Goal: Task Accomplishment & Management: Manage account settings

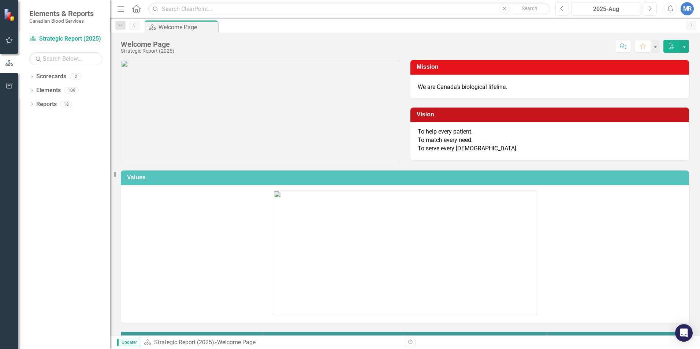
click at [51, 36] on link "Scorecard Strategic Report (2025)" at bounding box center [65, 39] width 73 height 8
click at [32, 77] on icon "Dropdown" at bounding box center [31, 77] width 5 height 4
click at [59, 104] on link "Operational Report" at bounding box center [75, 104] width 70 height 8
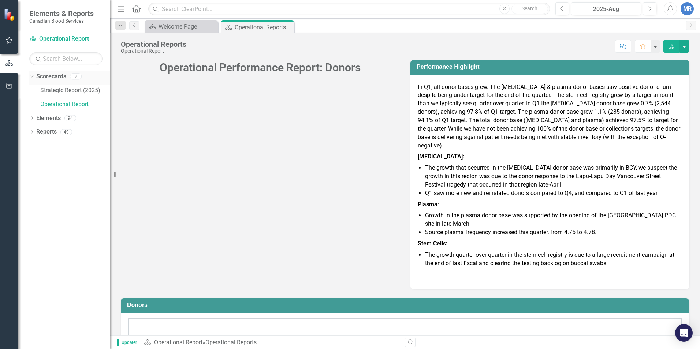
click at [33, 77] on icon "Dropdown" at bounding box center [31, 76] width 4 height 5
click at [33, 88] on div "Dropdown" at bounding box center [31, 91] width 5 height 6
click at [34, 118] on icon "Dropdown" at bounding box center [35, 119] width 5 height 4
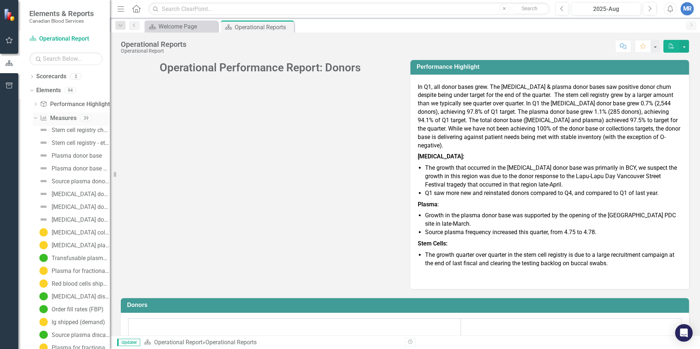
click at [34, 118] on icon "Dropdown" at bounding box center [35, 117] width 4 height 5
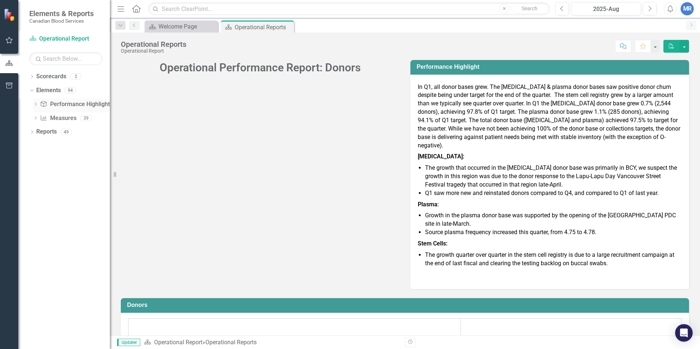
click at [38, 103] on icon "Dropdown" at bounding box center [35, 105] width 5 height 4
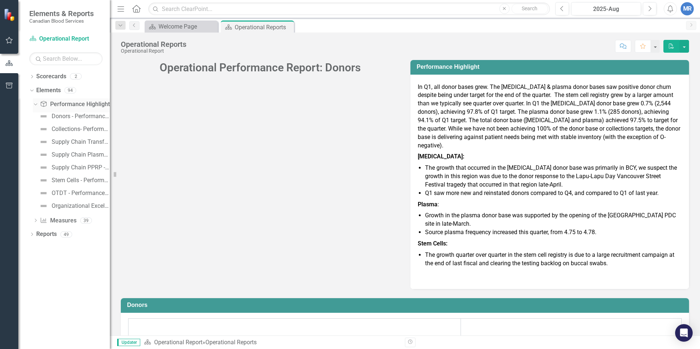
click at [36, 104] on icon "Dropdown" at bounding box center [35, 103] width 4 height 5
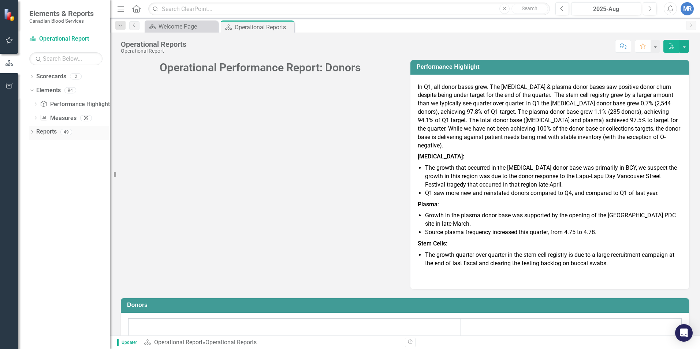
click at [32, 133] on icon "Dropdown" at bounding box center [31, 133] width 5 height 4
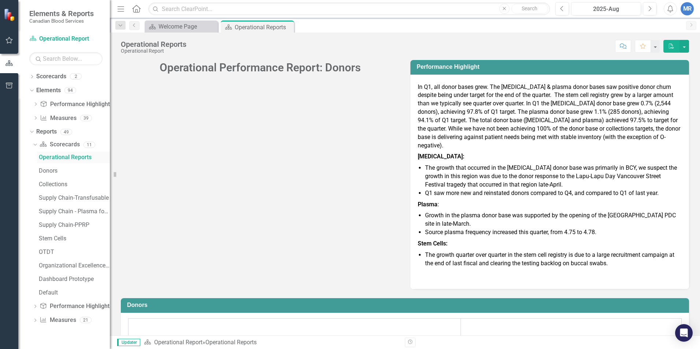
click at [75, 159] on div "Operational Reports" at bounding box center [74, 157] width 71 height 7
click at [34, 318] on div "Dropdown Measure Measures 21" at bounding box center [71, 322] width 77 height 14
click at [36, 321] on icon "Dropdown" at bounding box center [35, 321] width 5 height 4
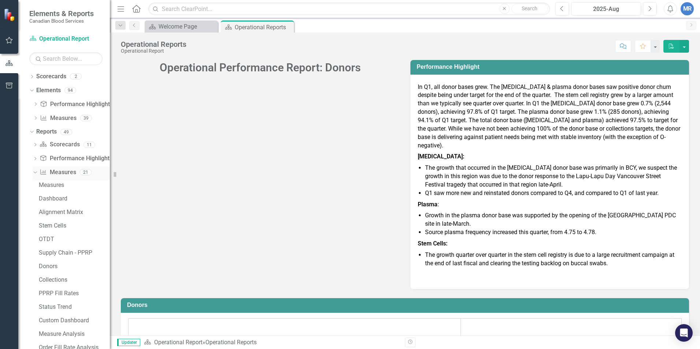
click at [34, 171] on icon "Dropdown" at bounding box center [34, 172] width 4 height 5
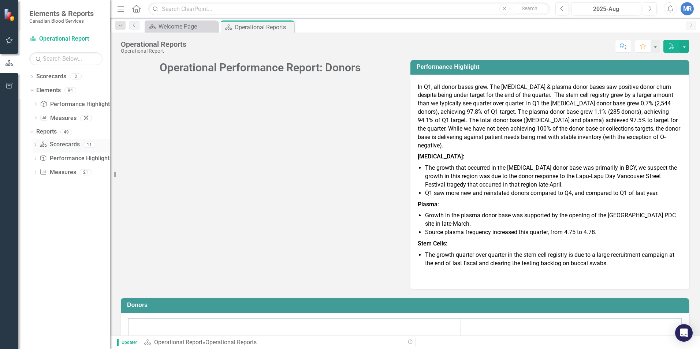
click at [37, 145] on icon "Dropdown" at bounding box center [35, 146] width 5 height 4
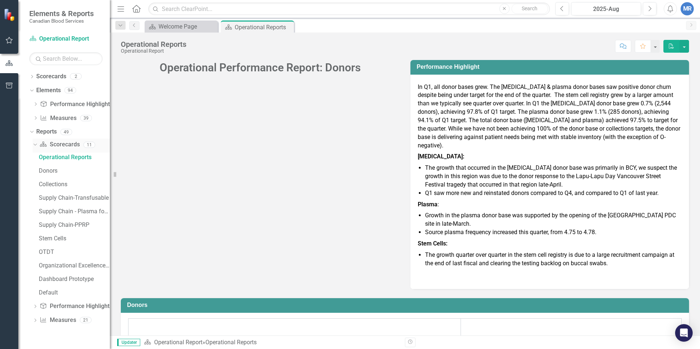
click at [34, 143] on icon "Dropdown" at bounding box center [34, 144] width 4 height 5
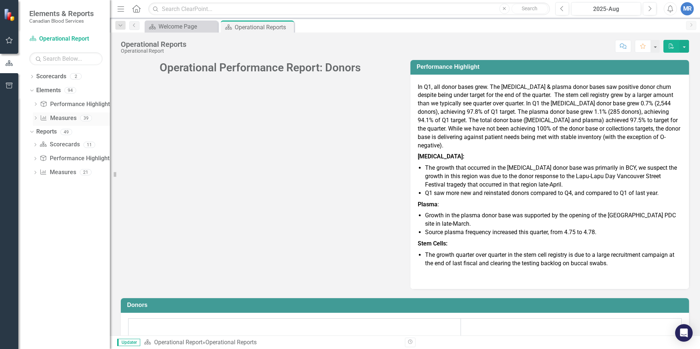
click at [34, 117] on icon "Dropdown" at bounding box center [35, 119] width 5 height 4
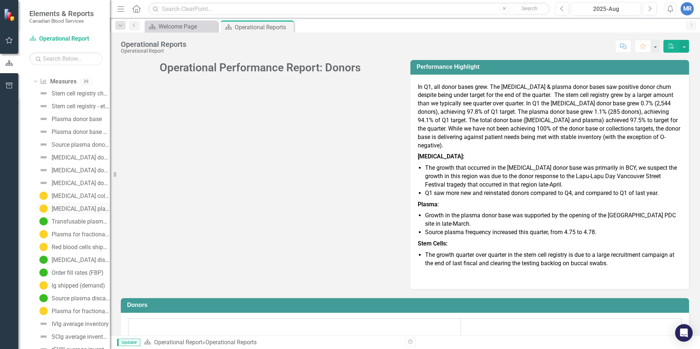
scroll to position [110, 0]
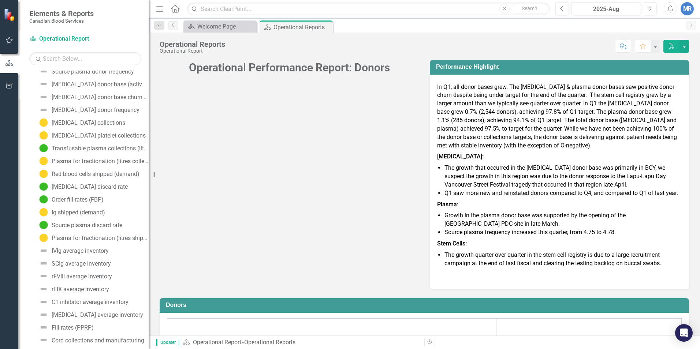
drag, startPoint x: 113, startPoint y: 184, endPoint x: 149, endPoint y: 184, distance: 35.9
click at [149, 184] on div "Resize" at bounding box center [152, 174] width 6 height 349
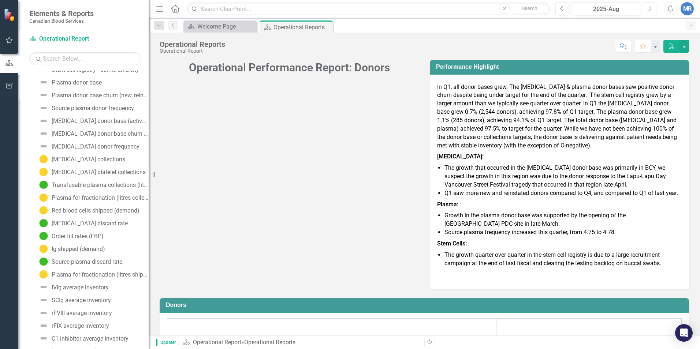
click at [651, 10] on icon "Next" at bounding box center [650, 8] width 4 height 7
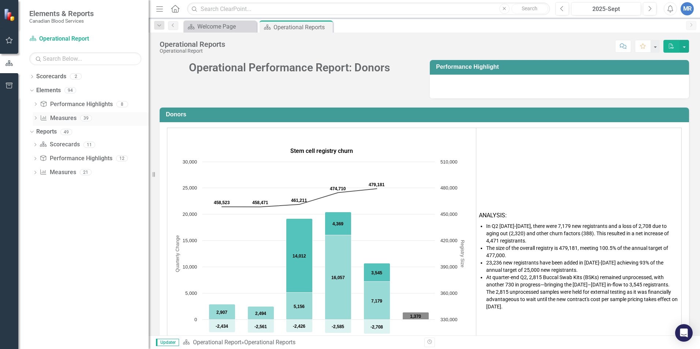
click at [36, 119] on icon "Dropdown" at bounding box center [35, 119] width 5 height 4
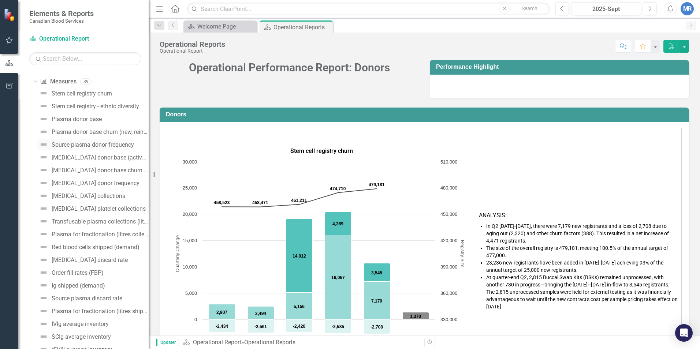
scroll to position [73, 0]
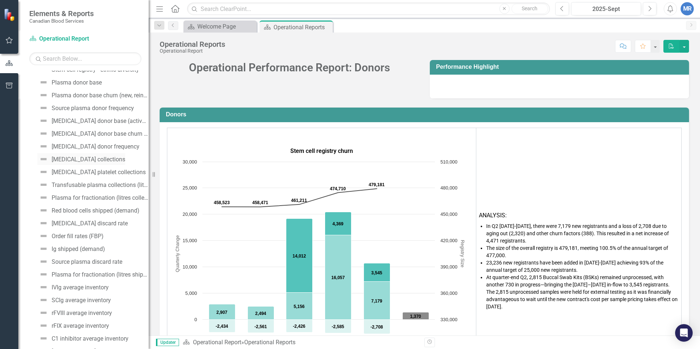
click at [84, 160] on div "[MEDICAL_DATA] collections" at bounding box center [89, 159] width 74 height 7
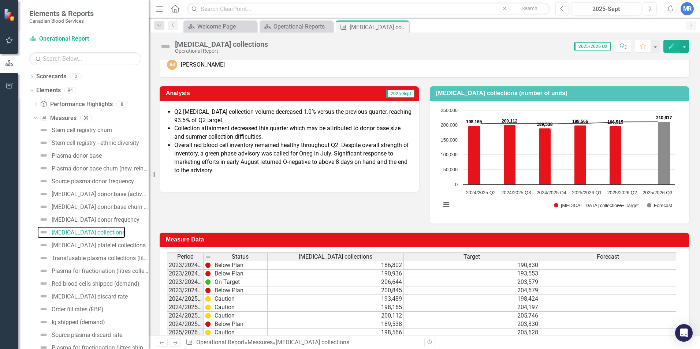
scroll to position [0, 0]
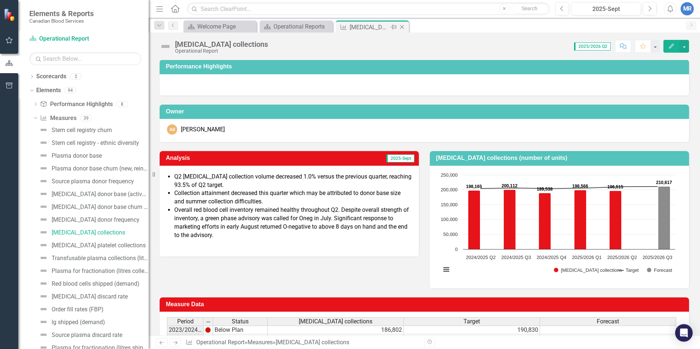
click at [380, 25] on div "[MEDICAL_DATA] collections" at bounding box center [369, 27] width 39 height 9
click at [404, 26] on icon "Close" at bounding box center [401, 27] width 7 height 6
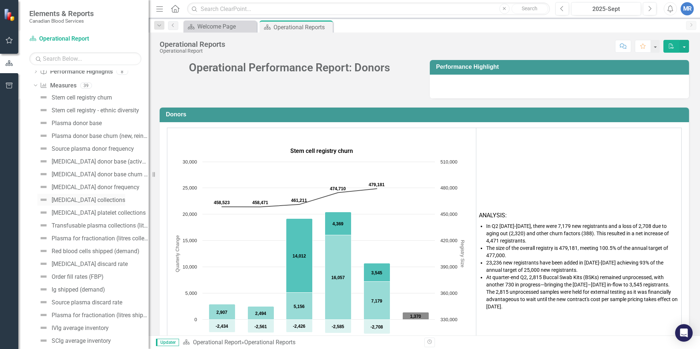
scroll to position [73, 0]
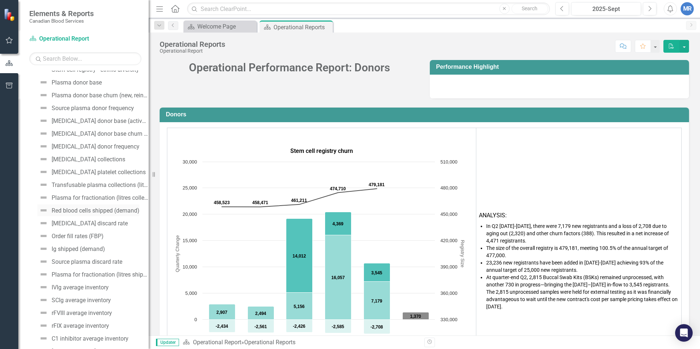
click at [91, 213] on div "Red blood cells shipped (demand)" at bounding box center [96, 211] width 88 height 7
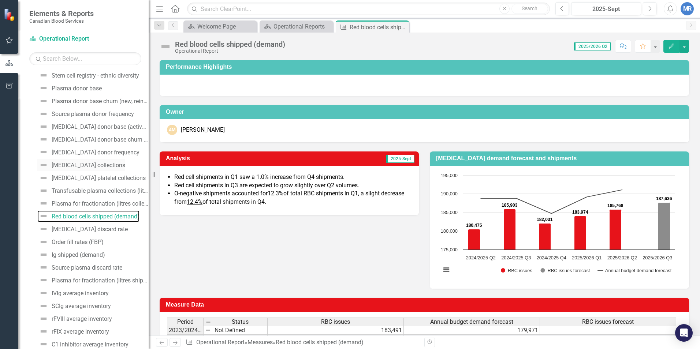
scroll to position [73, 0]
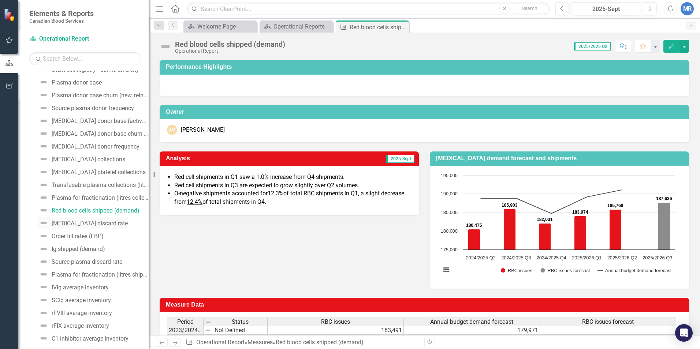
click at [78, 226] on div "[MEDICAL_DATA] discard rate" at bounding box center [90, 223] width 76 height 7
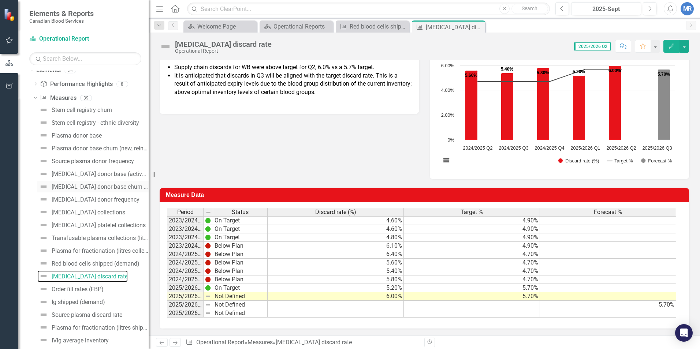
scroll to position [37, 0]
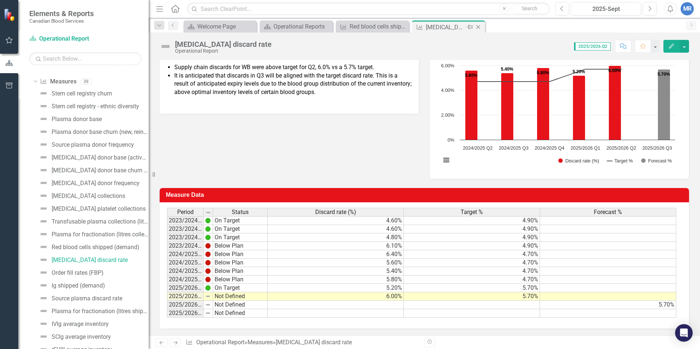
click at [478, 25] on icon "Close" at bounding box center [478, 27] width 7 height 6
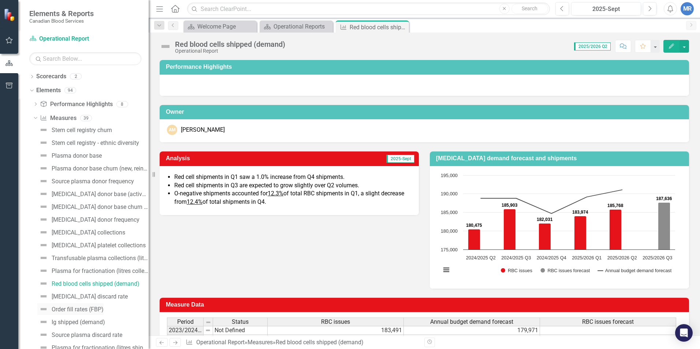
click at [81, 311] on div "Order fill rates (FBP)" at bounding box center [78, 310] width 52 height 7
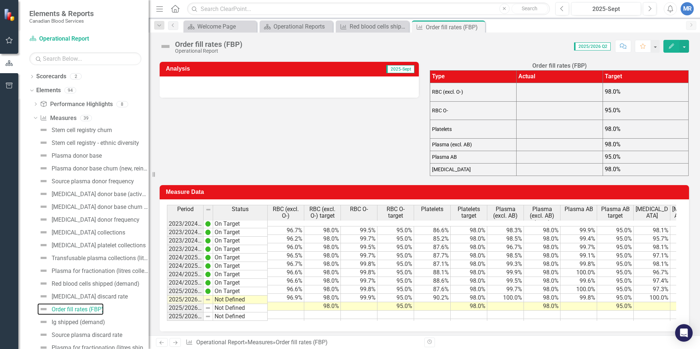
scroll to position [99, 0]
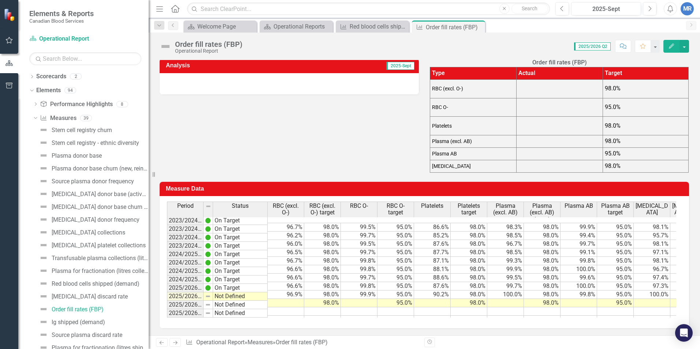
click at [394, 327] on div "Period Status RBC (excl. O-) RBC (excl. O-) target RBC O- RBC O- target Platele…" at bounding box center [425, 262] width 530 height 132
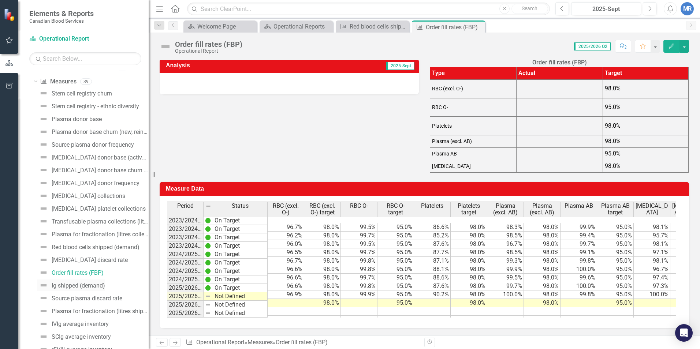
click at [79, 288] on div "Ig shipped (demand)" at bounding box center [78, 286] width 53 height 7
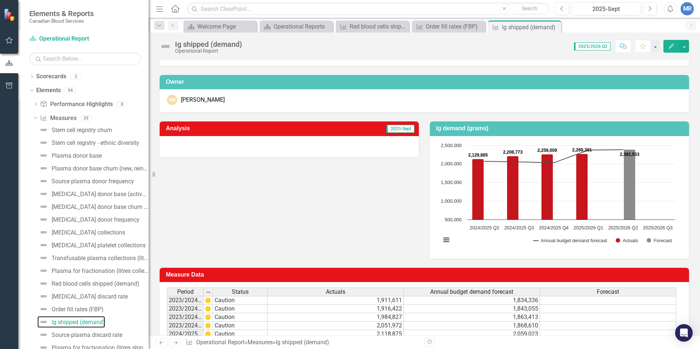
scroll to position [110, 0]
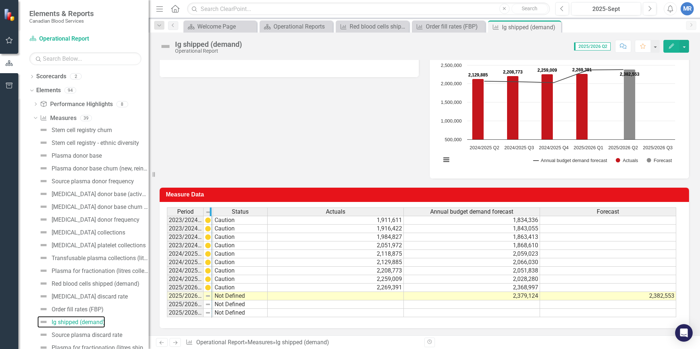
drag, startPoint x: 203, startPoint y: 212, endPoint x: 211, endPoint y: 212, distance: 8.4
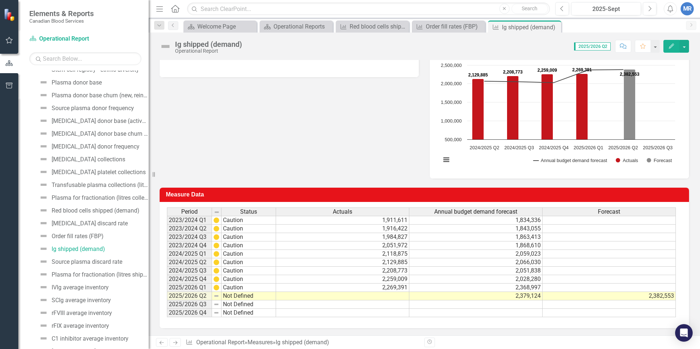
click at [379, 296] on td at bounding box center [342, 296] width 133 height 8
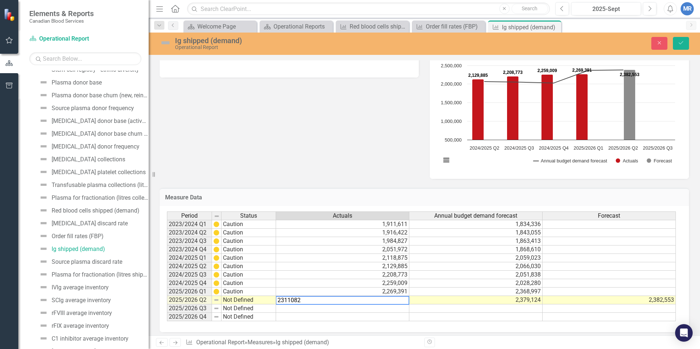
type textarea "2028280"
click at [448, 283] on td "2,028,280" at bounding box center [475, 283] width 133 height 8
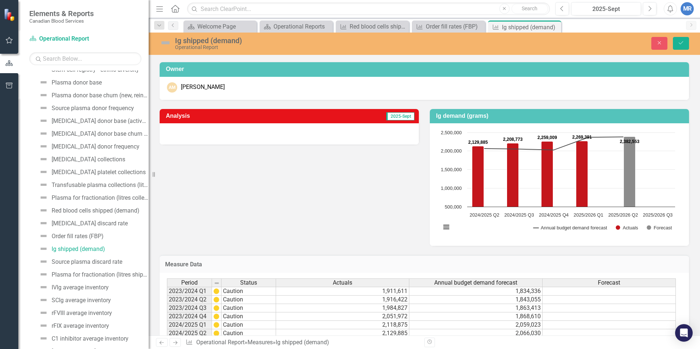
scroll to position [0, 0]
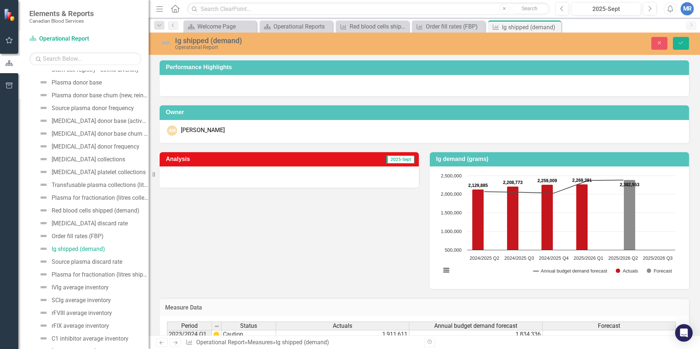
click at [238, 170] on div at bounding box center [289, 177] width 259 height 21
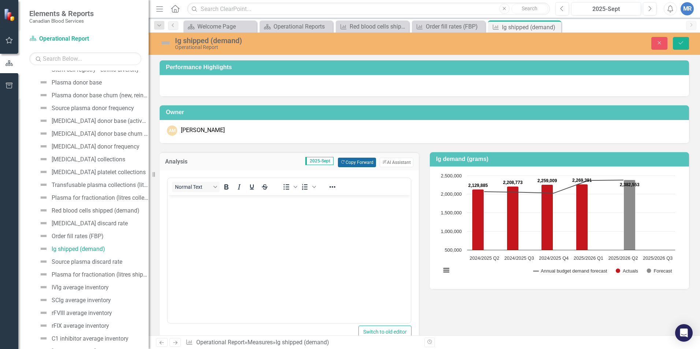
click at [357, 161] on button "Copy Forward Copy Forward" at bounding box center [357, 163] width 38 height 10
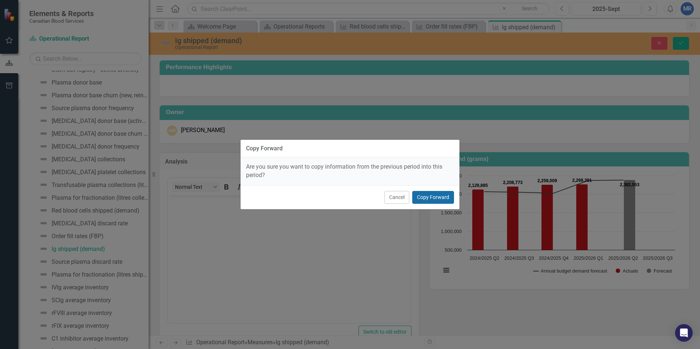
click at [429, 195] on button "Copy Forward" at bounding box center [433, 197] width 42 height 13
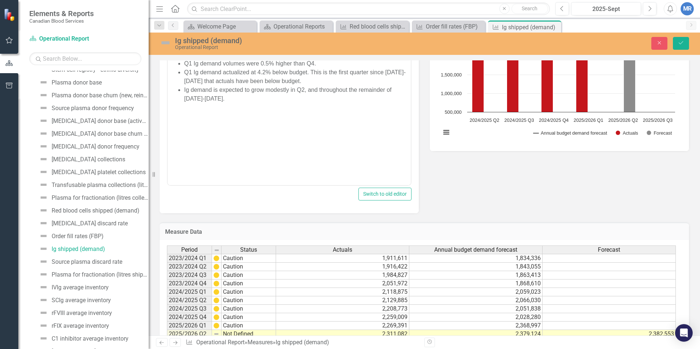
scroll to position [176, 0]
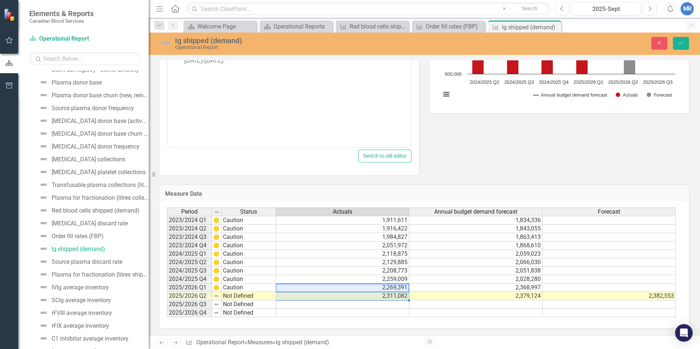
drag, startPoint x: 380, startPoint y: 288, endPoint x: 386, endPoint y: 296, distance: 9.4
click at [386, 296] on tbody "2023/2024 Q1 Caution 1,911,611 1,834,336 2023/2024 Q2 Caution 1,916,422 1,843,0…" at bounding box center [421, 266] width 509 height 101
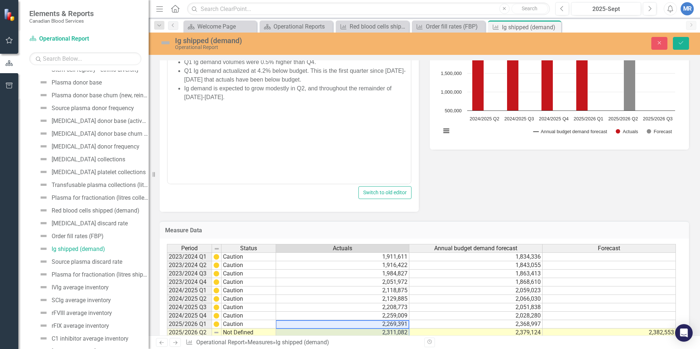
scroll to position [103, 0]
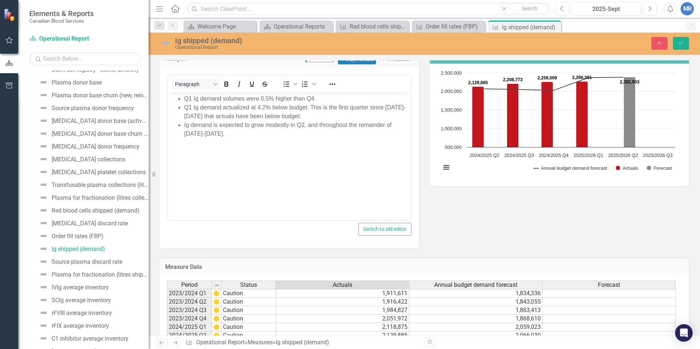
click at [192, 97] on li "Q1 Ig demand volumes were 0.5% higher than Q4." at bounding box center [296, 98] width 225 height 9
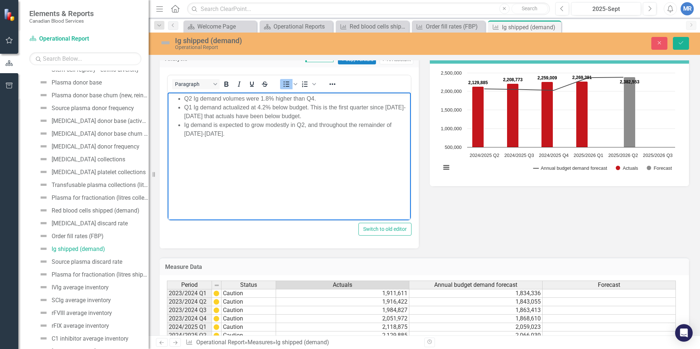
click at [314, 99] on li "Q2 Ig demand volumes were 1.8% higher than Q4." at bounding box center [296, 98] width 225 height 9
click at [192, 109] on span "Q1 Ig demand actualized at 4.2% below budget. This is the first quarter since […" at bounding box center [295, 111] width 222 height 15
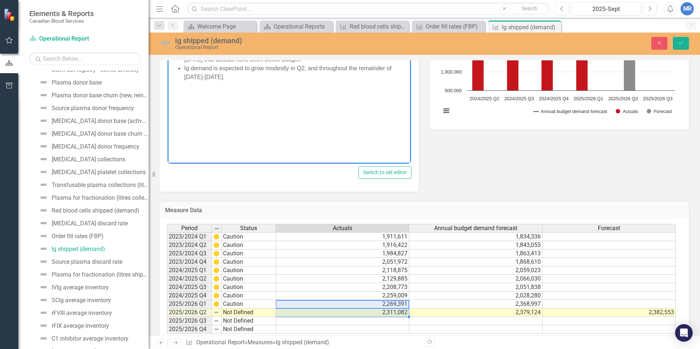
scroll to position [176, 0]
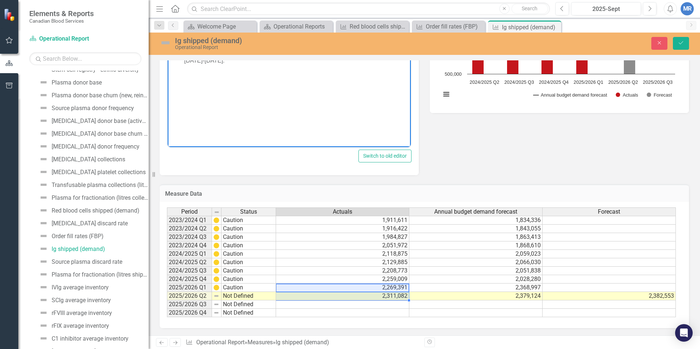
click at [504, 296] on td "2,379,124" at bounding box center [475, 296] width 133 height 8
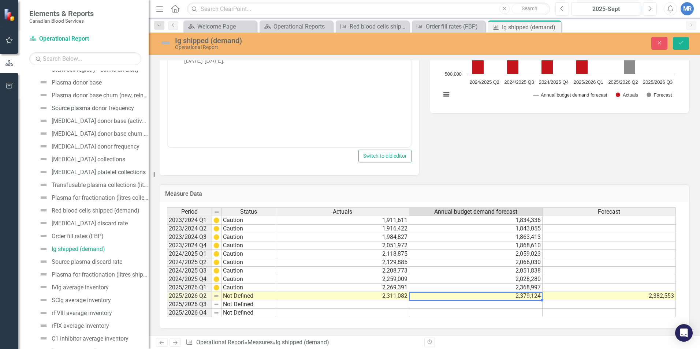
click at [504, 296] on td "2,379,124" at bounding box center [475, 296] width 133 height 8
type textarea "2379124"
drag, startPoint x: 446, startPoint y: 295, endPoint x: 326, endPoint y: 287, distance: 120.4
click at [326, 287] on div "Period Status Actuals Annual budget demand forecast Forecast 2023/2024 Q1 Cauti…" at bounding box center [421, 263] width 509 height 110
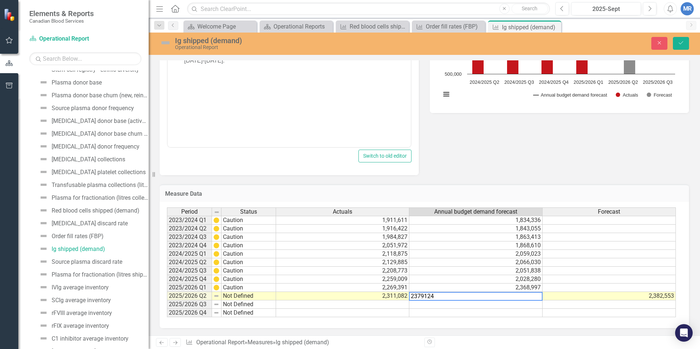
click at [503, 164] on div "Analysis 2025-Sept Copy Forward Copy Forward ClearPoint AI AI Assistant Paragra…" at bounding box center [424, 71] width 541 height 208
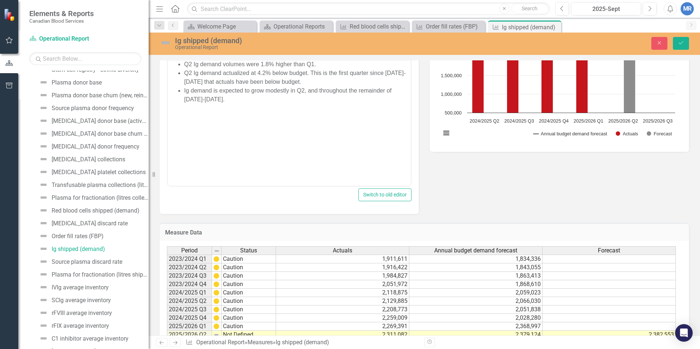
scroll to position [103, 0]
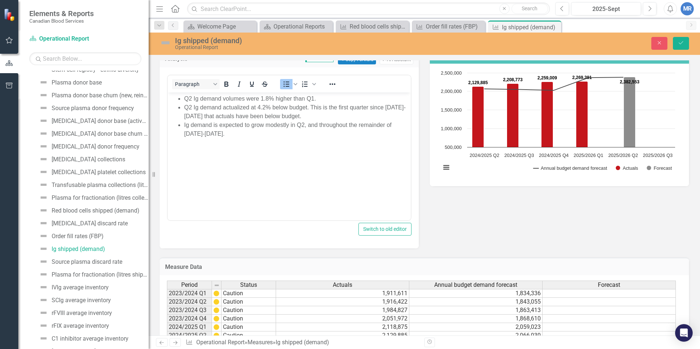
drag, startPoint x: 265, startPoint y: 109, endPoint x: 327, endPoint y: 162, distance: 80.8
click at [265, 109] on span "Q2 Ig demand actualized at 4.2% below budget. This is the first quarter since […" at bounding box center [295, 111] width 222 height 15
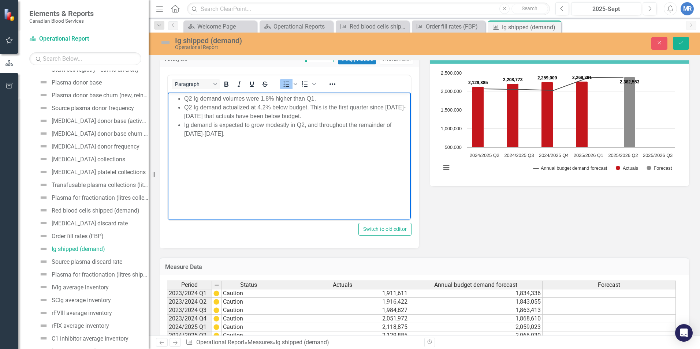
drag, startPoint x: 258, startPoint y: 121, endPoint x: 268, endPoint y: 110, distance: 14.3
click at [258, 121] on li "Ig demand is expected to grow modestly in Q2, and throughout the remainder of […" at bounding box center [296, 129] width 225 height 18
click at [265, 107] on span "Q2 Ig demand actualized at 4.2% below budget. This is the first quarter since […" at bounding box center [295, 111] width 222 height 15
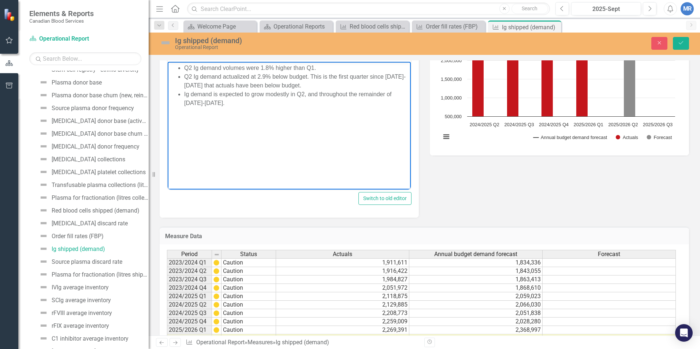
scroll to position [66, 0]
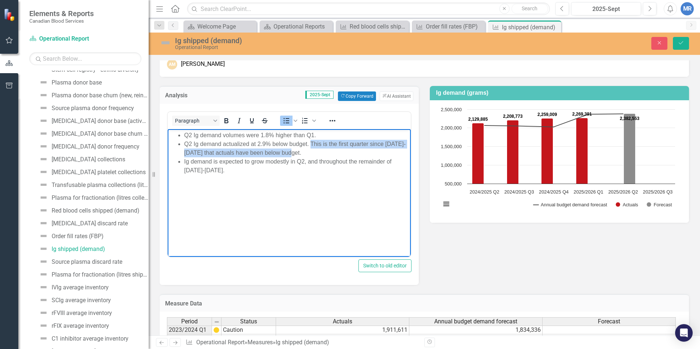
drag, startPoint x: 311, startPoint y: 145, endPoint x: 312, endPoint y: 149, distance: 4.3
click at [312, 149] on li "Q2 Ig demand actualized at 2.9% below budget. This is the first quarter since […" at bounding box center [296, 149] width 225 height 18
click at [503, 245] on div "Analysis 2025-Sept Copy Forward Copy Forward ClearPoint AI AI Assistant Paragra…" at bounding box center [424, 181] width 541 height 208
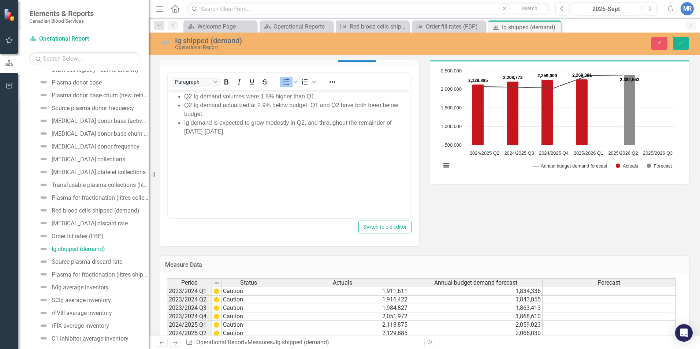
scroll to position [140, 0]
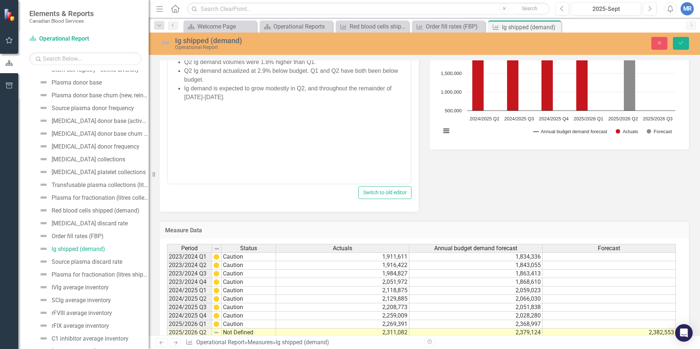
drag, startPoint x: 296, startPoint y: 104, endPoint x: 302, endPoint y: 122, distance: 19.0
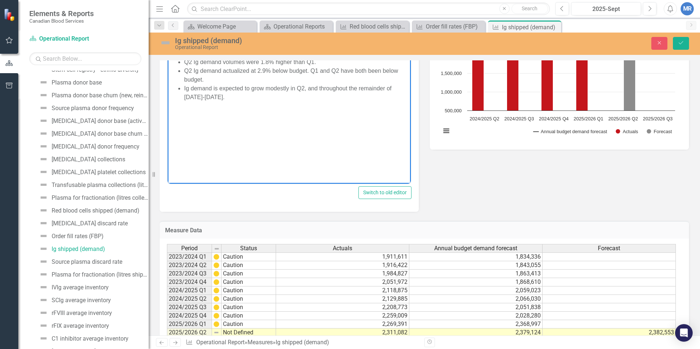
drag, startPoint x: 302, startPoint y: 122, endPoint x: 315, endPoint y: 87, distance: 37.0
click at [317, 87] on span "Ig demand is expected to grow modestly in Q2, and throughout the remainder of […" at bounding box center [288, 92] width 208 height 15
click at [304, 88] on span "Ig demand is expected to grow modestly in Q2, and throughout the remainder of […" at bounding box center [288, 92] width 208 height 15
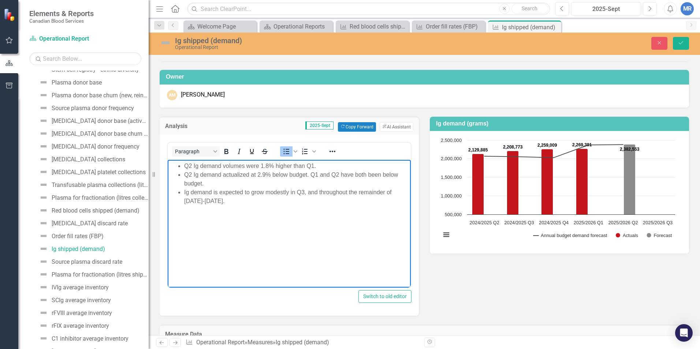
scroll to position [30, 0]
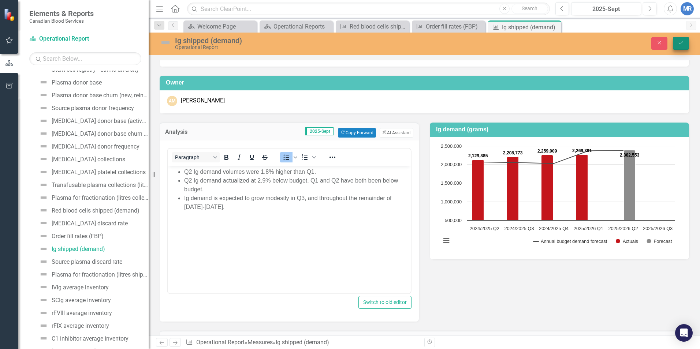
click at [680, 43] on icon "Save" at bounding box center [681, 42] width 7 height 5
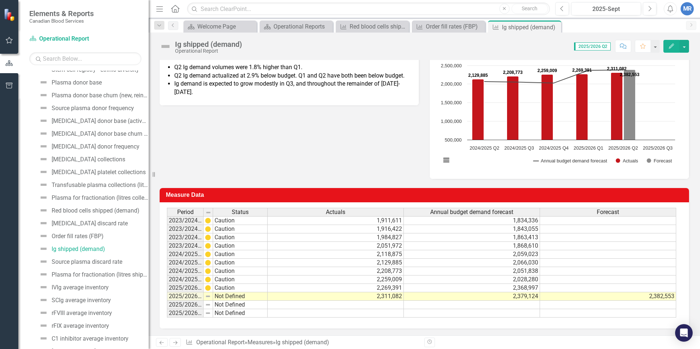
scroll to position [110, 0]
click at [108, 260] on div "Source plasma discard rate" at bounding box center [87, 262] width 71 height 7
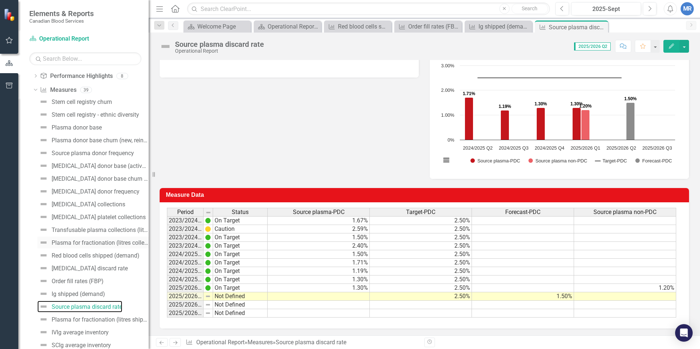
scroll to position [73, 0]
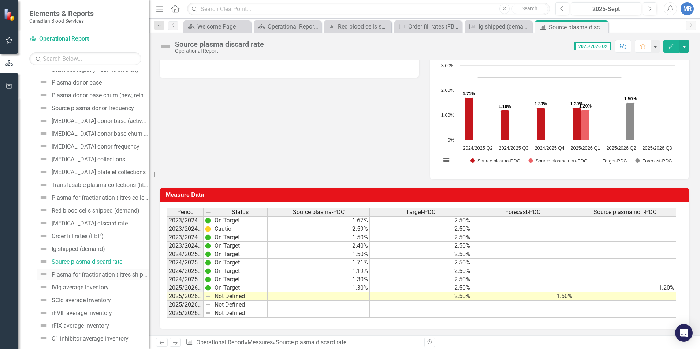
click at [82, 278] on div "Plasma for fractionation (litres shipped)" at bounding box center [100, 275] width 97 height 7
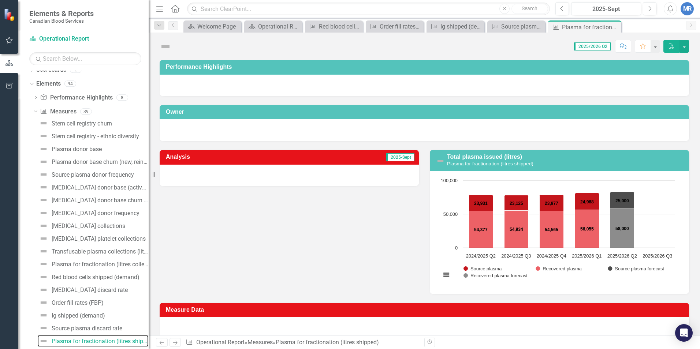
scroll to position [4, 0]
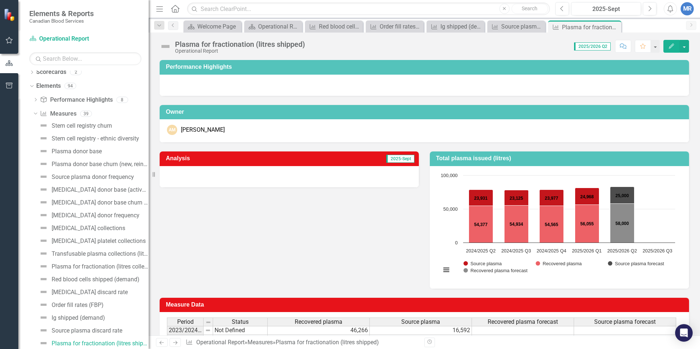
click at [298, 263] on div "Analysis 2025-Sept Total plasma issued (litres) Chart Bar chart with 4 data ser…" at bounding box center [424, 215] width 541 height 146
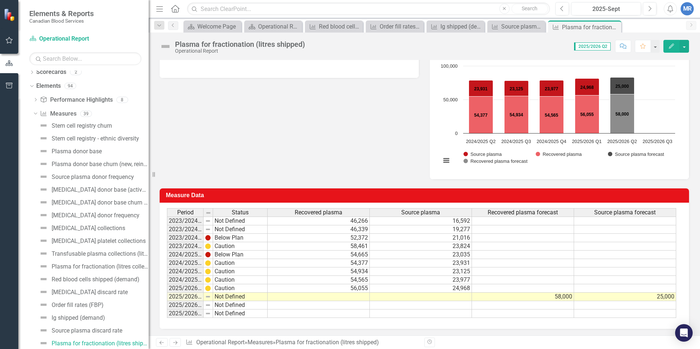
scroll to position [110, 0]
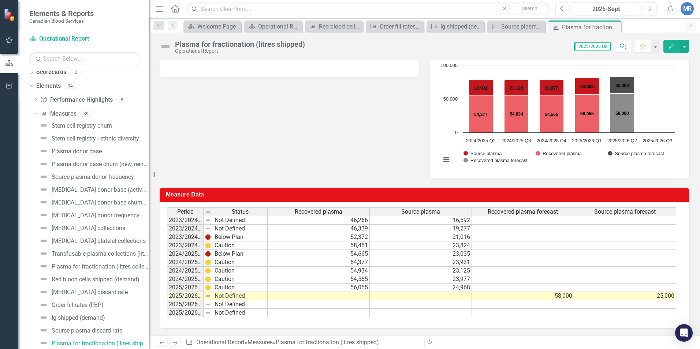
click at [493, 176] on div "Chart Bar chart with 4 data series. Total plasma issued (litres) (Chart Type: C…" at bounding box center [559, 117] width 259 height 123
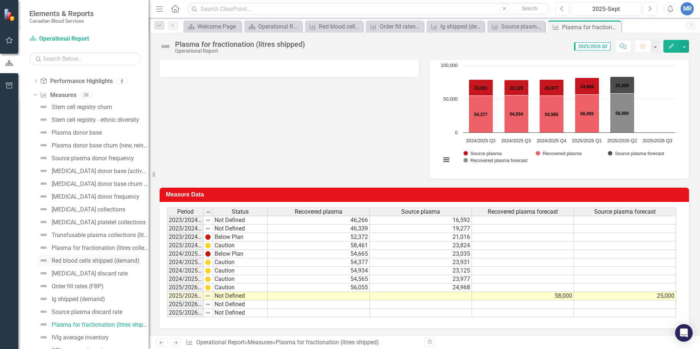
scroll to position [41, 0]
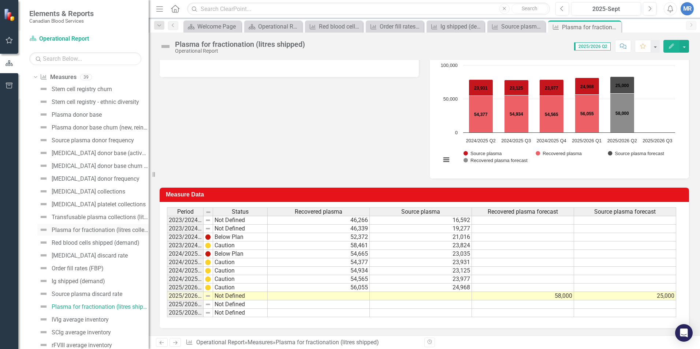
click at [109, 230] on div "Plasma for fractionation (litres collected)" at bounding box center [100, 230] width 97 height 7
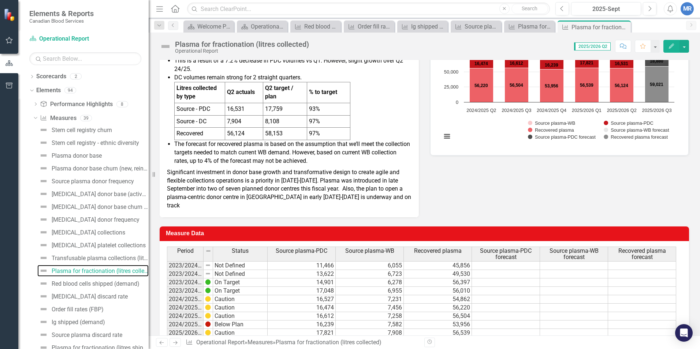
scroll to position [146, 0]
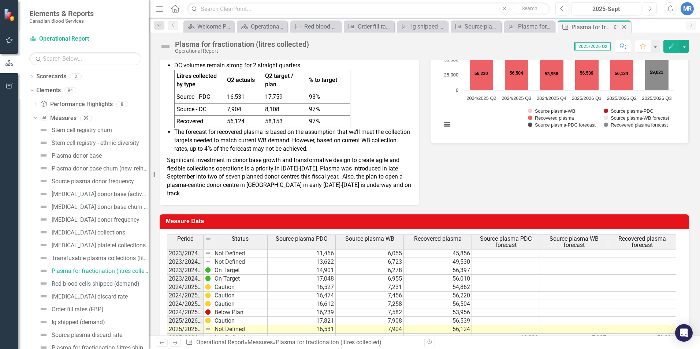
drag, startPoint x: 602, startPoint y: 28, endPoint x: 586, endPoint y: 30, distance: 15.8
click at [602, 29] on div "Plasma for fractionation (litres collected)" at bounding box center [591, 27] width 39 height 9
click at [625, 26] on icon at bounding box center [624, 27] width 4 height 4
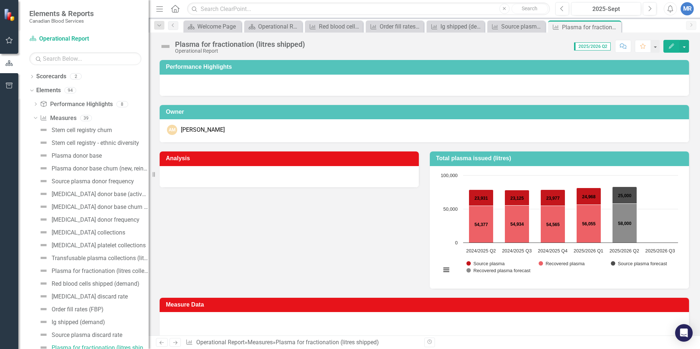
scroll to position [4, 0]
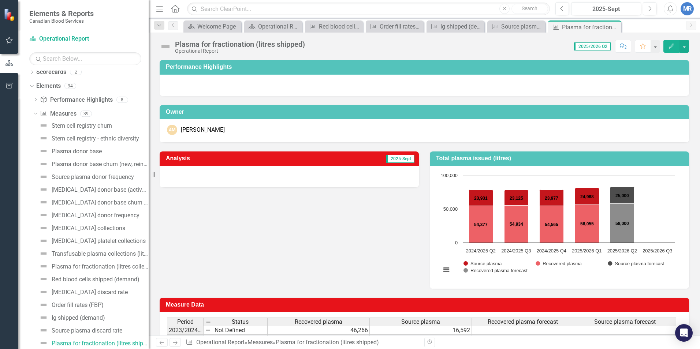
click at [268, 270] on div "Analysis 2025-Sept Total plasma issued (litres) Chart Bar chart with 4 data ser…" at bounding box center [424, 215] width 541 height 146
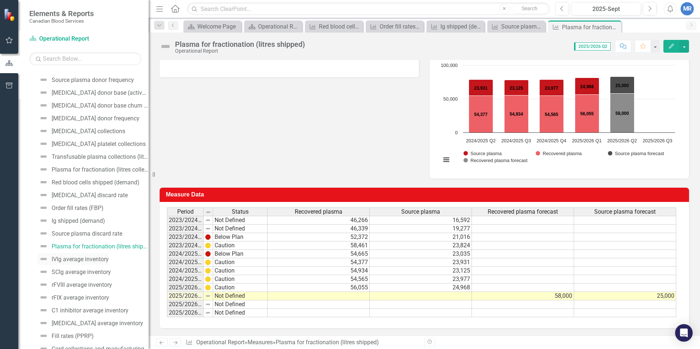
scroll to position [114, 0]
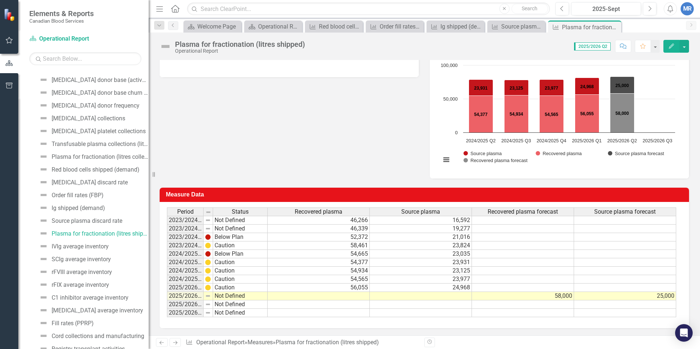
click at [546, 182] on div "Measure Data Last Calculated Period Status Recovered plasma Source plasma Recov…" at bounding box center [424, 254] width 541 height 150
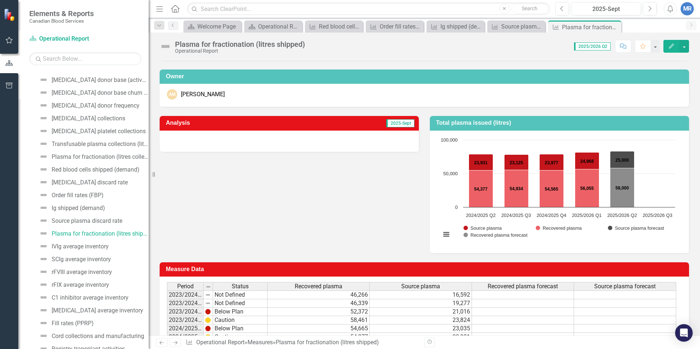
scroll to position [110, 0]
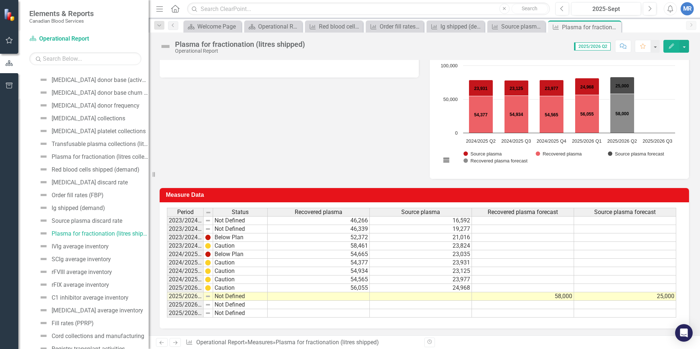
click at [464, 337] on div "Previous Next Measure Operational Report » Measures » Plasma for fractionation …" at bounding box center [425, 343] width 552 height 14
click at [95, 157] on div "Plasma for fractionation (litres collected)" at bounding box center [100, 157] width 97 height 7
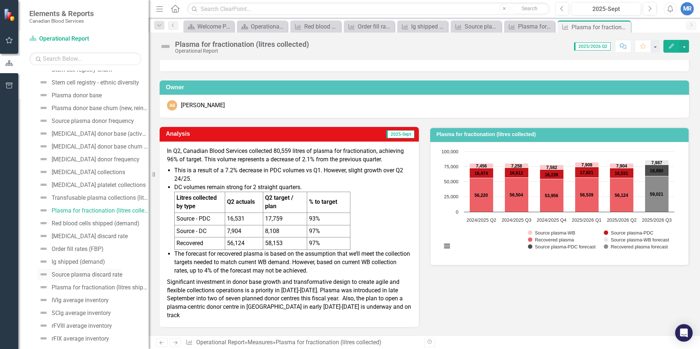
scroll to position [73, 0]
click at [97, 274] on div "Plasma for fractionation (litres shipped)" at bounding box center [100, 275] width 97 height 7
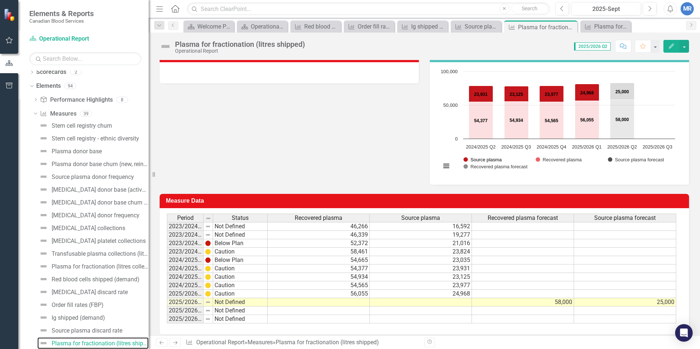
scroll to position [110, 0]
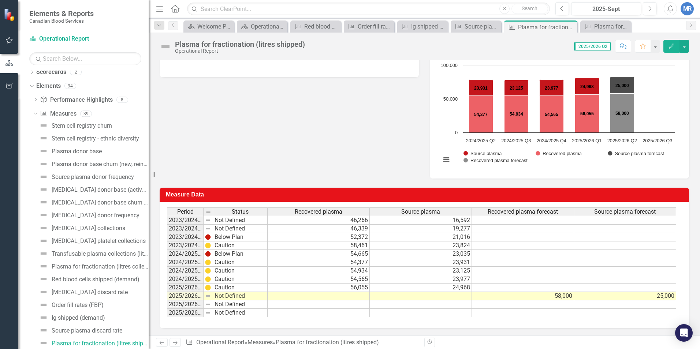
click at [450, 294] on td at bounding box center [421, 296] width 102 height 8
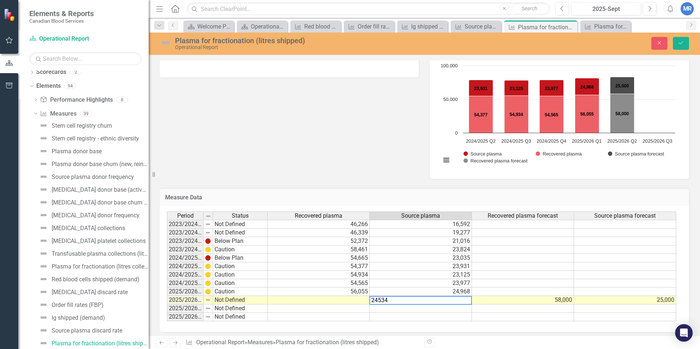
type textarea "24534"
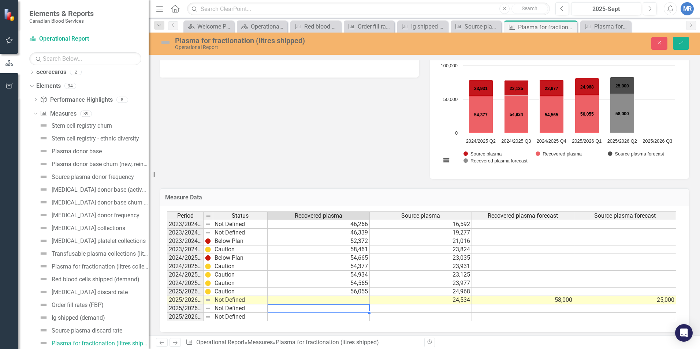
click at [293, 307] on td at bounding box center [319, 309] width 102 height 8
click at [679, 48] on button "Save" at bounding box center [681, 43] width 16 height 13
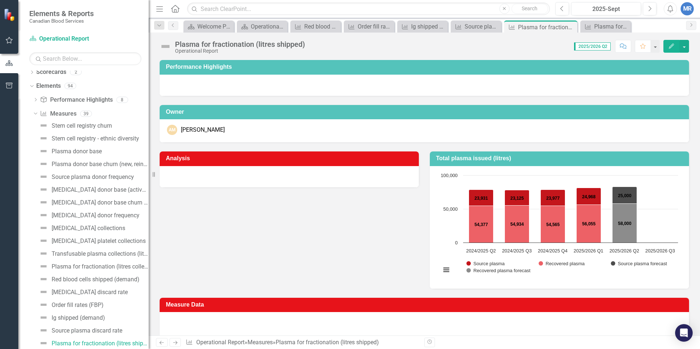
click at [340, 300] on td "Measure Data" at bounding box center [426, 306] width 520 height 12
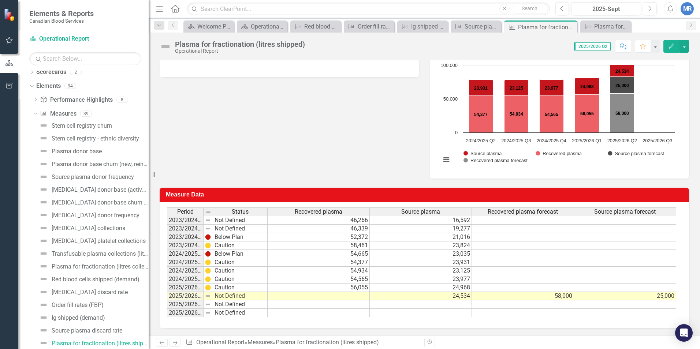
click at [351, 298] on td at bounding box center [319, 296] width 102 height 8
click at [346, 294] on td at bounding box center [319, 296] width 102 height 8
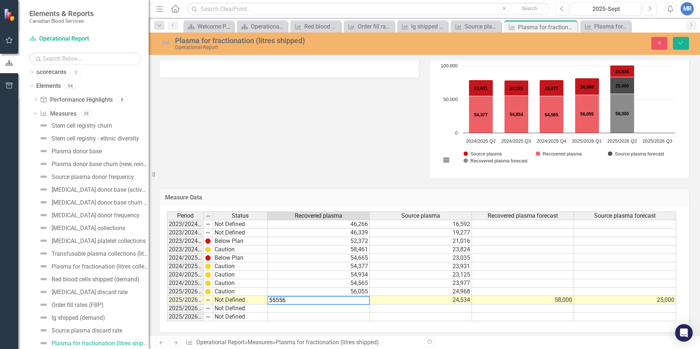
click at [328, 275] on td "54,934" at bounding box center [319, 275] width 102 height 8
type textarea "54934"
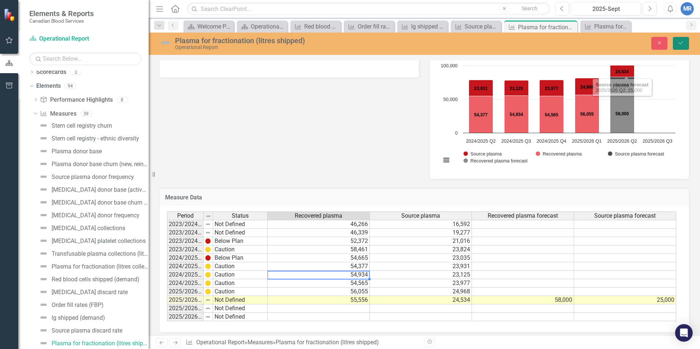
click at [678, 46] on button "Save" at bounding box center [681, 43] width 16 height 13
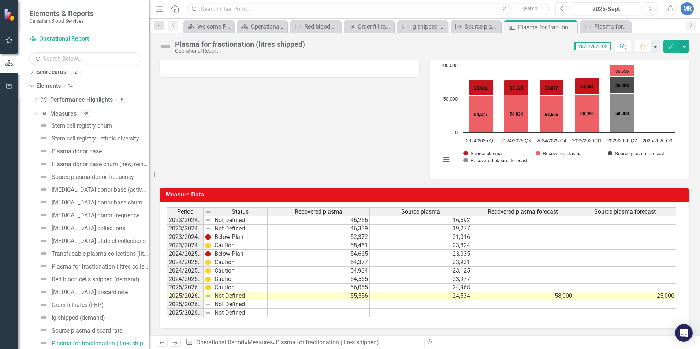
click at [559, 296] on td "58,000" at bounding box center [523, 296] width 102 height 8
type textarea "58000"
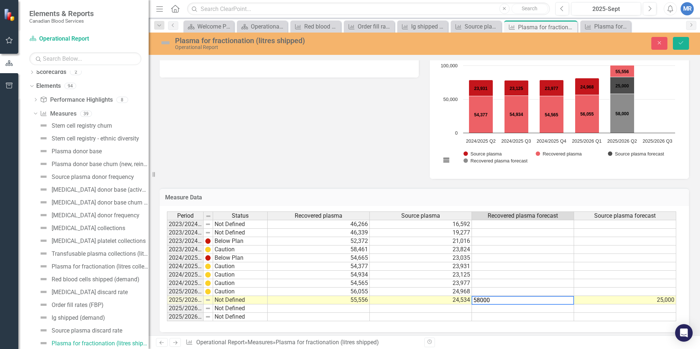
drag, startPoint x: 524, startPoint y: 298, endPoint x: 438, endPoint y: 289, distance: 86.6
click at [438, 289] on div "Period Status Recovered plasma Source plasma Recovered plasma forecast Source p…" at bounding box center [421, 267] width 509 height 110
click at [657, 303] on td "25,000" at bounding box center [625, 300] width 102 height 8
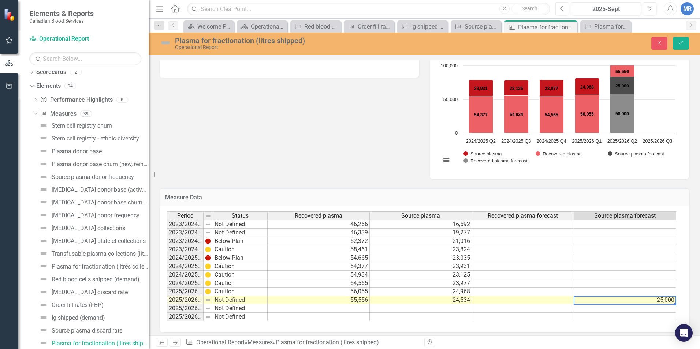
click at [653, 300] on td "25,000" at bounding box center [625, 300] width 102 height 8
type textarea "25000"
drag, startPoint x: 619, startPoint y: 298, endPoint x: 498, endPoint y: 291, distance: 120.7
click at [498, 291] on div "Period Status Recovered plasma Source plasma Recovered plasma forecast Source p…" at bounding box center [421, 267] width 509 height 110
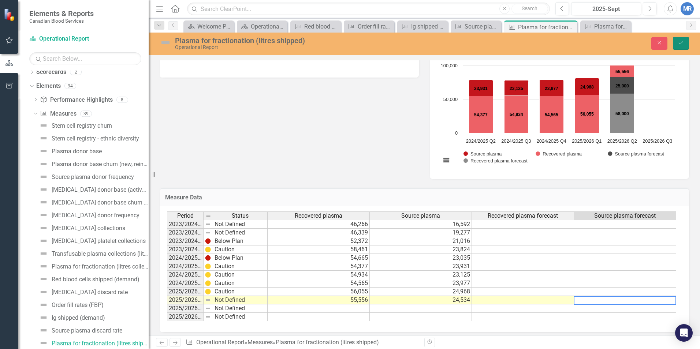
click at [685, 41] on button "Save" at bounding box center [681, 43] width 16 height 13
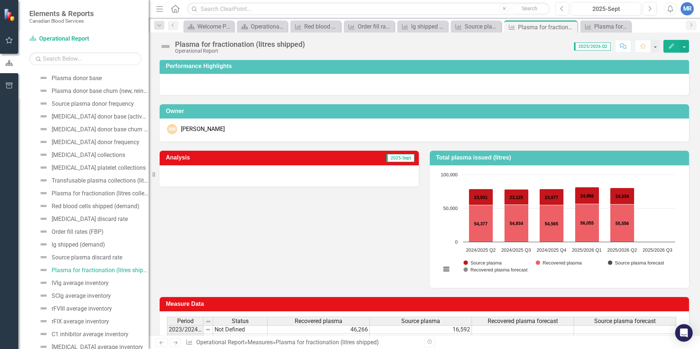
scroll to position [0, 0]
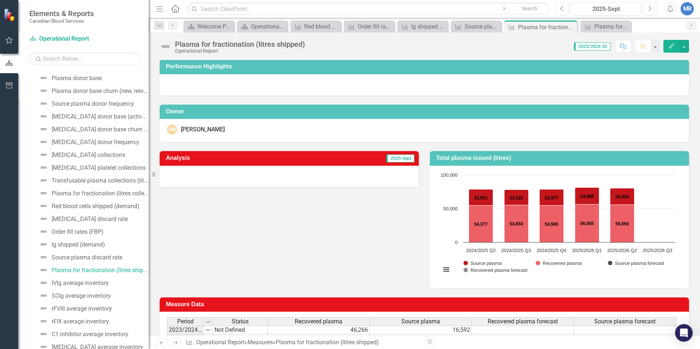
click at [261, 175] on div at bounding box center [289, 176] width 259 height 21
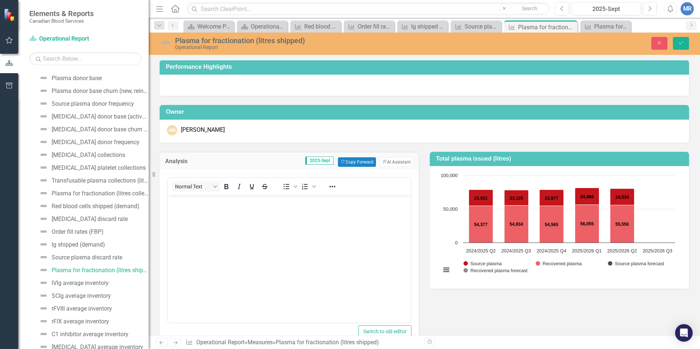
scroll to position [0, 0]
click at [349, 161] on button "Copy Forward Copy Forward" at bounding box center [357, 162] width 38 height 10
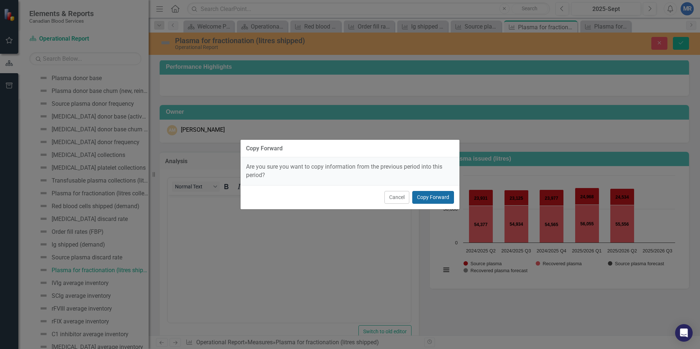
click at [431, 197] on button "Copy Forward" at bounding box center [433, 197] width 42 height 13
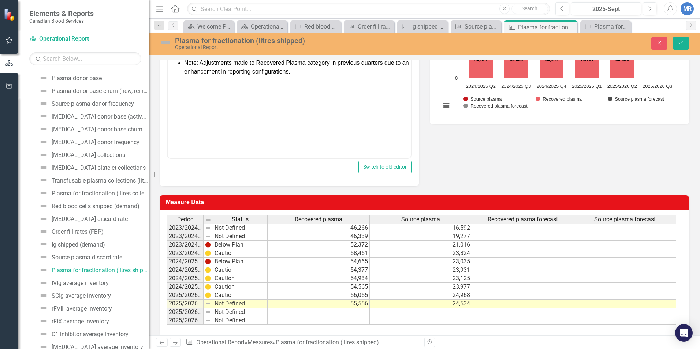
scroll to position [173, 0]
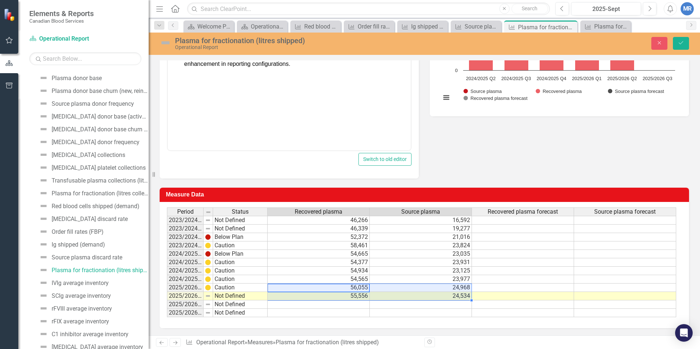
drag, startPoint x: 347, startPoint y: 288, endPoint x: 398, endPoint y: 294, distance: 51.6
click at [398, 294] on tbody "2023/2024 Q1 Not Defined 46,266 16,592 2023/2024 Q2 Not Defined 46,339 19,277 2…" at bounding box center [421, 266] width 509 height 101
drag, startPoint x: 350, startPoint y: 278, endPoint x: 397, endPoint y: 294, distance: 48.9
click at [397, 294] on tbody "2023/2024 Q1 Not Defined 46,266 16,592 2023/2024 Q2 Not Defined 46,339 19,277 2…" at bounding box center [421, 266] width 509 height 101
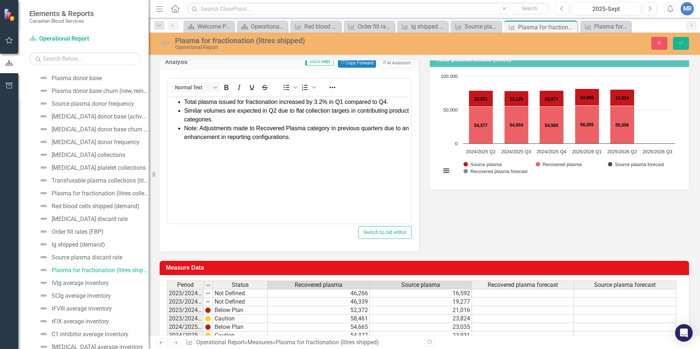
click at [304, 102] on span "Total plasma issued for fractionation increased by 3.2% in Q1 compared to Q4." at bounding box center [286, 102] width 204 height 6
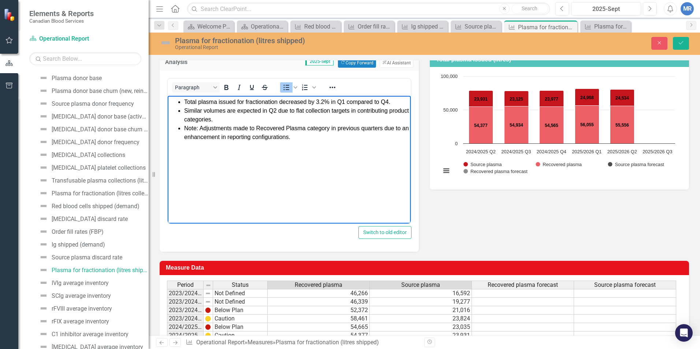
click at [324, 101] on span "Total plasma issued for fractionation decreased by 3.2% in Q1 compared to Q4." at bounding box center [287, 102] width 206 height 6
drag, startPoint x: 344, startPoint y: 101, endPoint x: 627, endPoint y: 345, distance: 373.1
click at [344, 101] on span "Total plasma issued for fractionation decreased by 1.2% in Q1 compared to Q4." at bounding box center [287, 102] width 206 height 6
click at [276, 111] on span "Similar volumes are expected in Q2 due to flat collection targets in contributi…" at bounding box center [296, 114] width 225 height 15
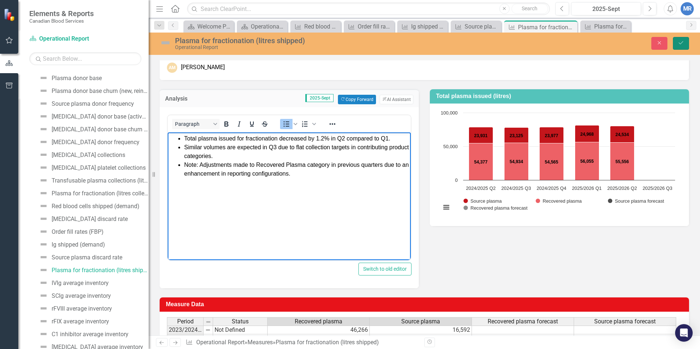
click at [684, 41] on button "Save" at bounding box center [681, 43] width 16 height 13
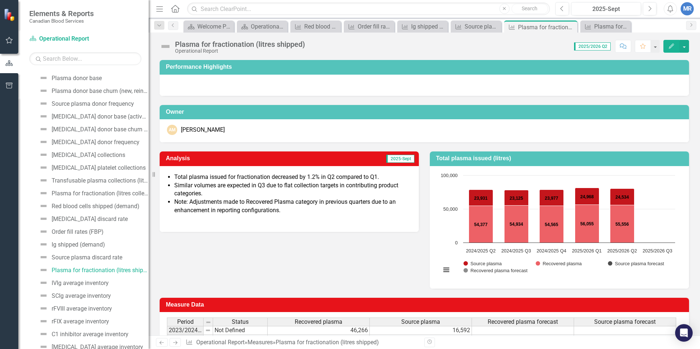
scroll to position [110, 0]
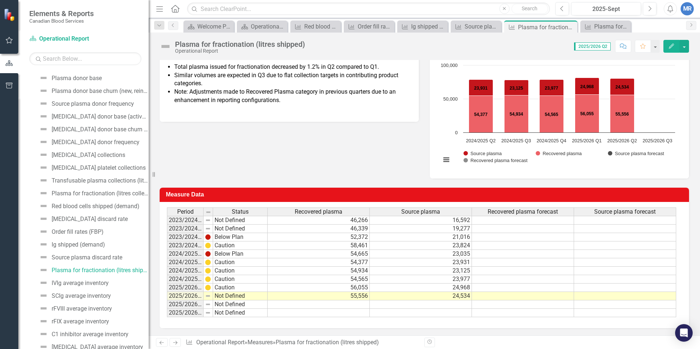
click at [363, 165] on div "Analysis 2025-Sept Total plasma issued for fractionation decreased by 1.2% in Q…" at bounding box center [424, 105] width 541 height 146
